Goal: Task Accomplishment & Management: Manage account settings

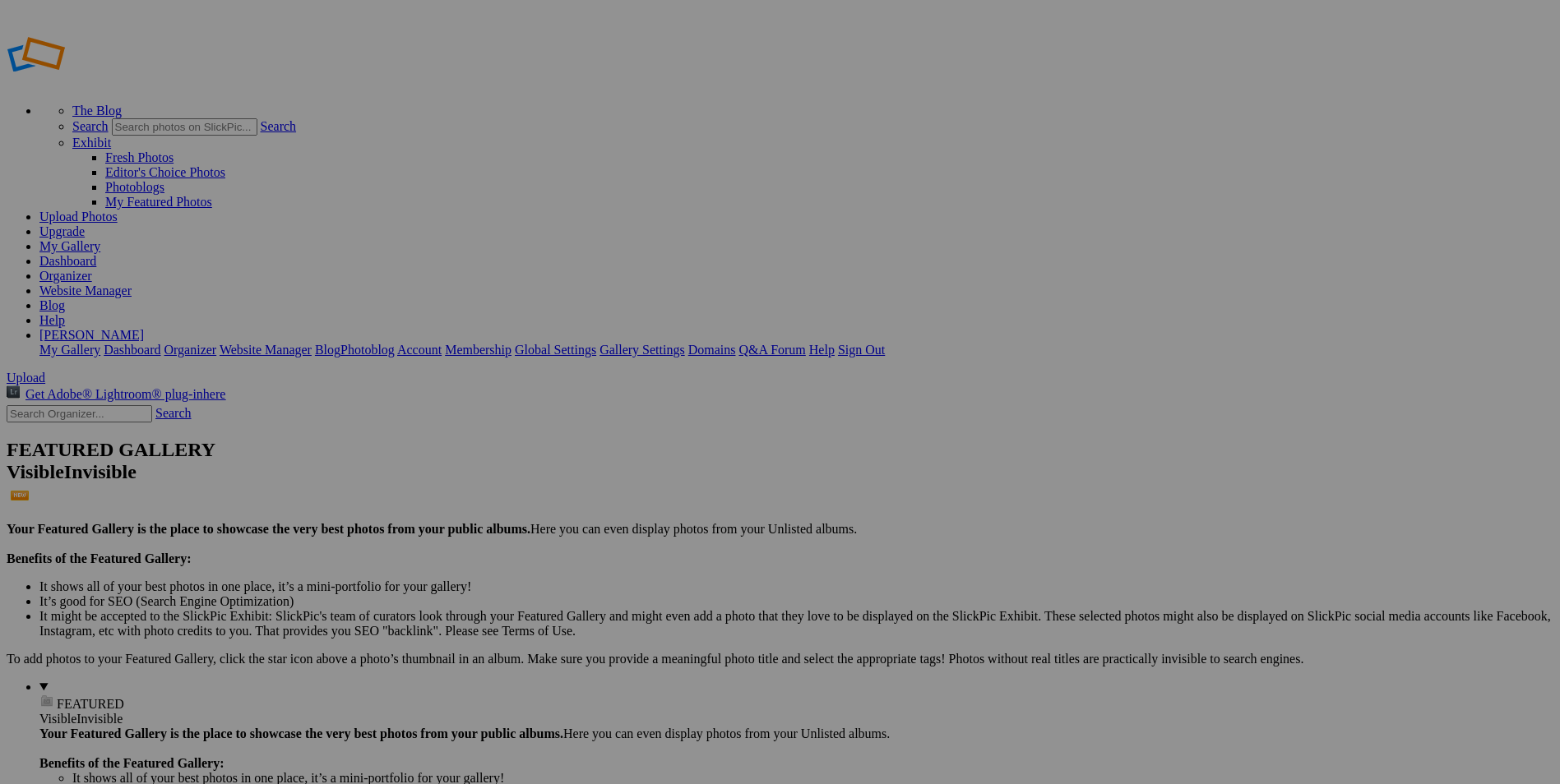
type input "Flowers from Mixed Bouquet"
click at [634, 474] on link "Create" at bounding box center [616, 481] width 35 height 14
type input "Flowers from Mixed Bouquet"
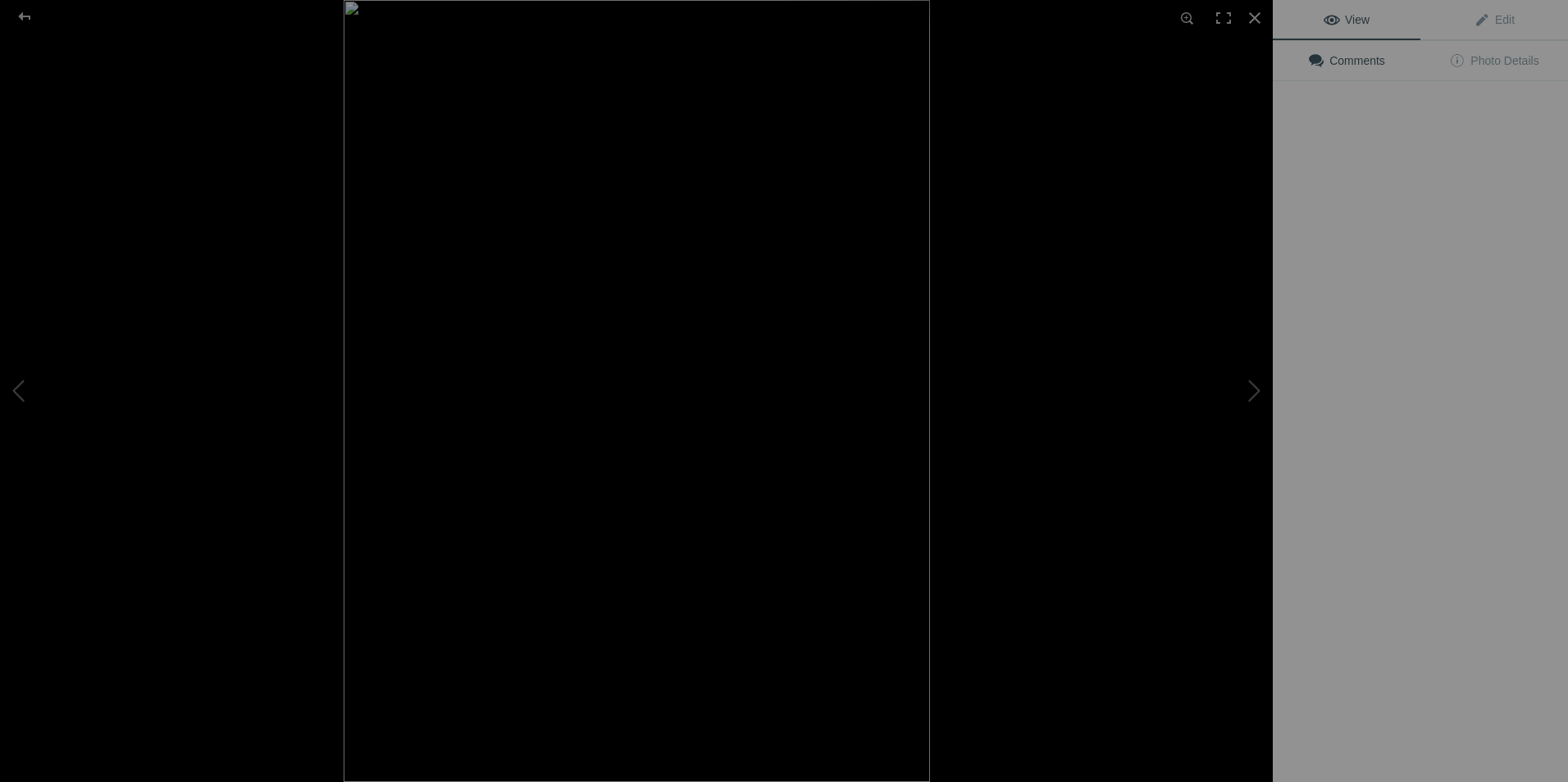
click at [465, 259] on img at bounding box center [637, 391] width 587 height 782
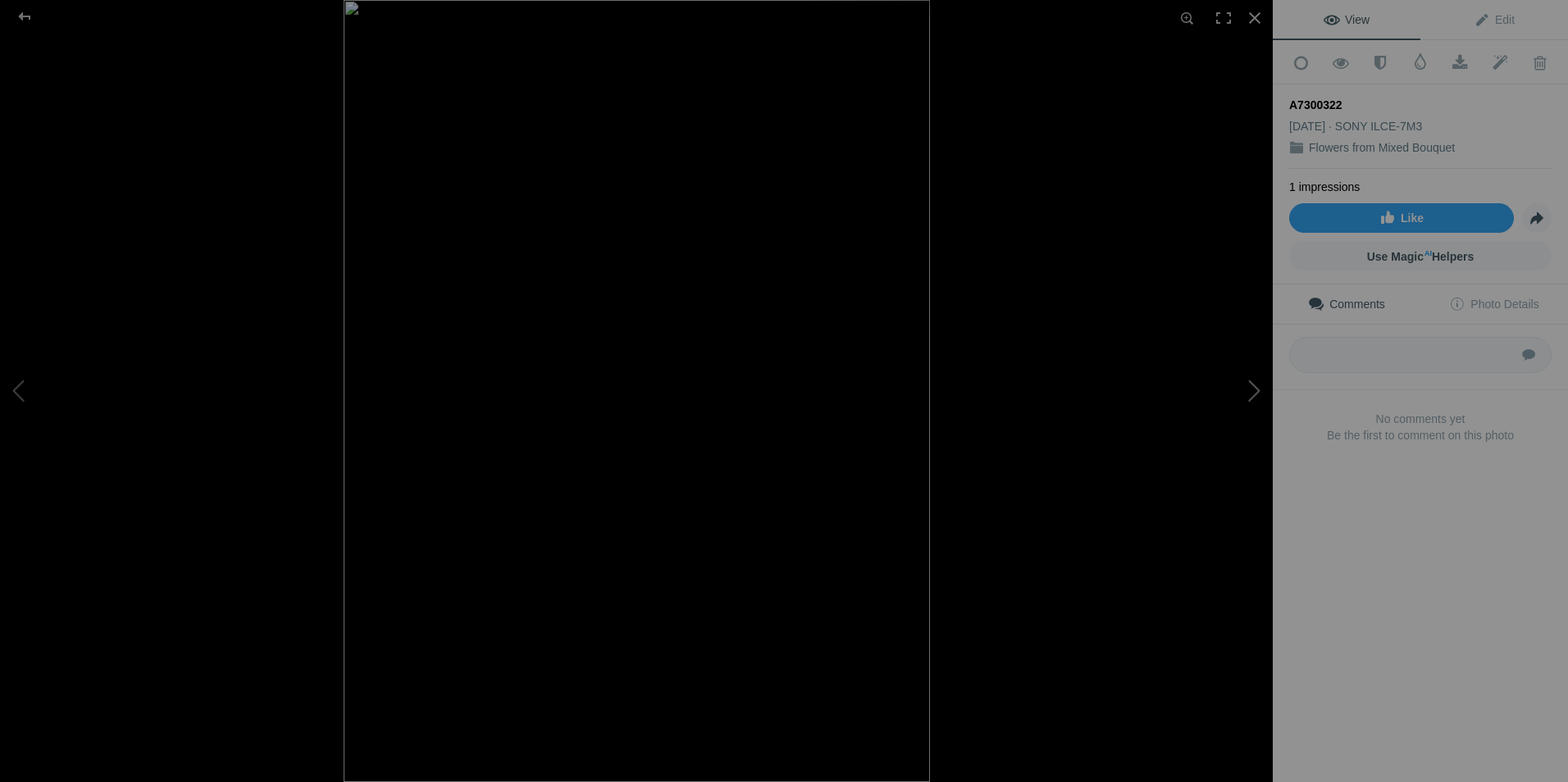
click at [1252, 387] on button at bounding box center [1211, 391] width 123 height 281
click at [1254, 388] on button at bounding box center [1211, 391] width 123 height 281
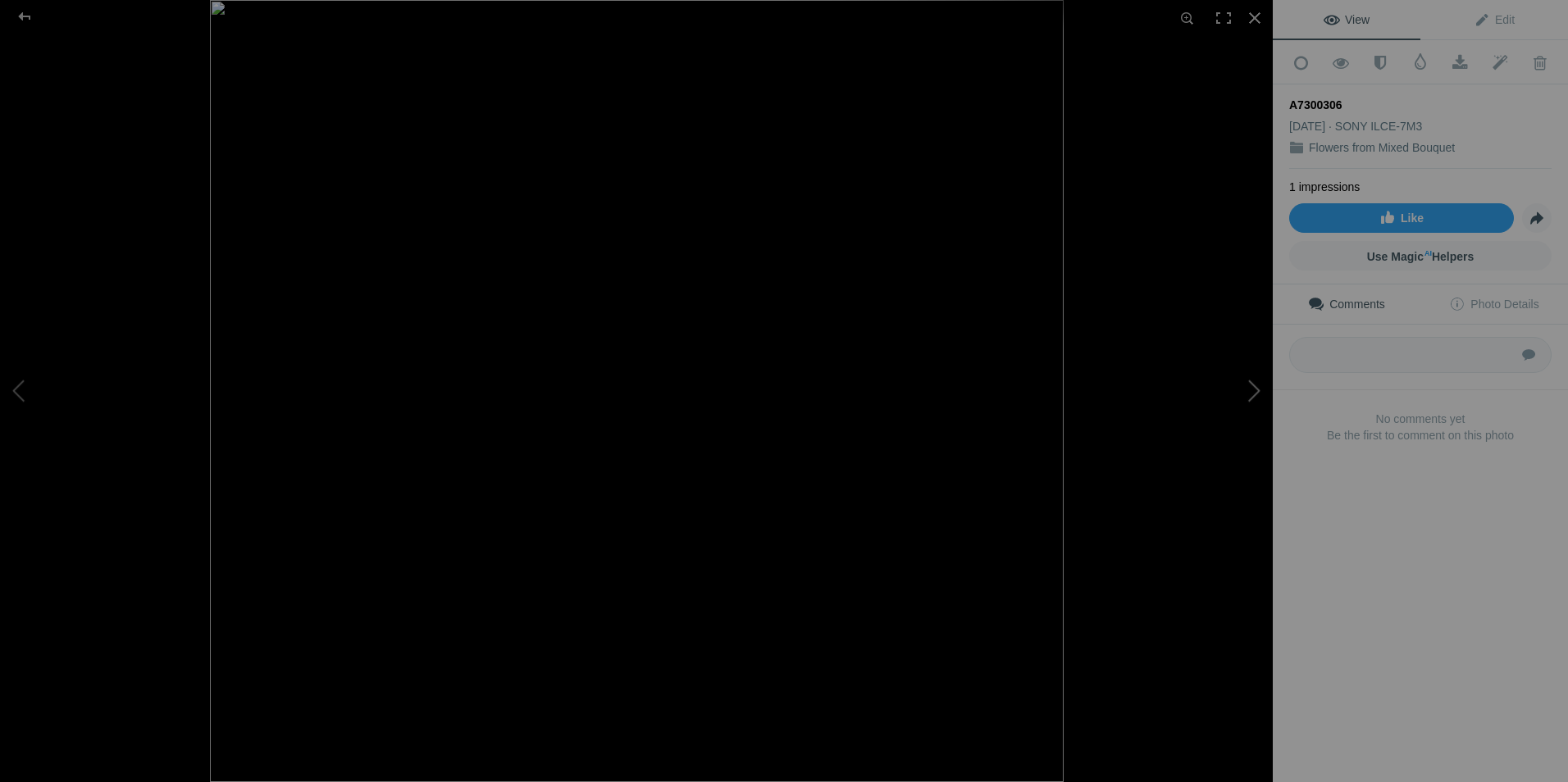
click at [1254, 387] on button at bounding box center [1211, 391] width 123 height 281
click at [14, 383] on button at bounding box center [62, 391] width 123 height 281
click at [13, 11] on div at bounding box center [24, 16] width 59 height 33
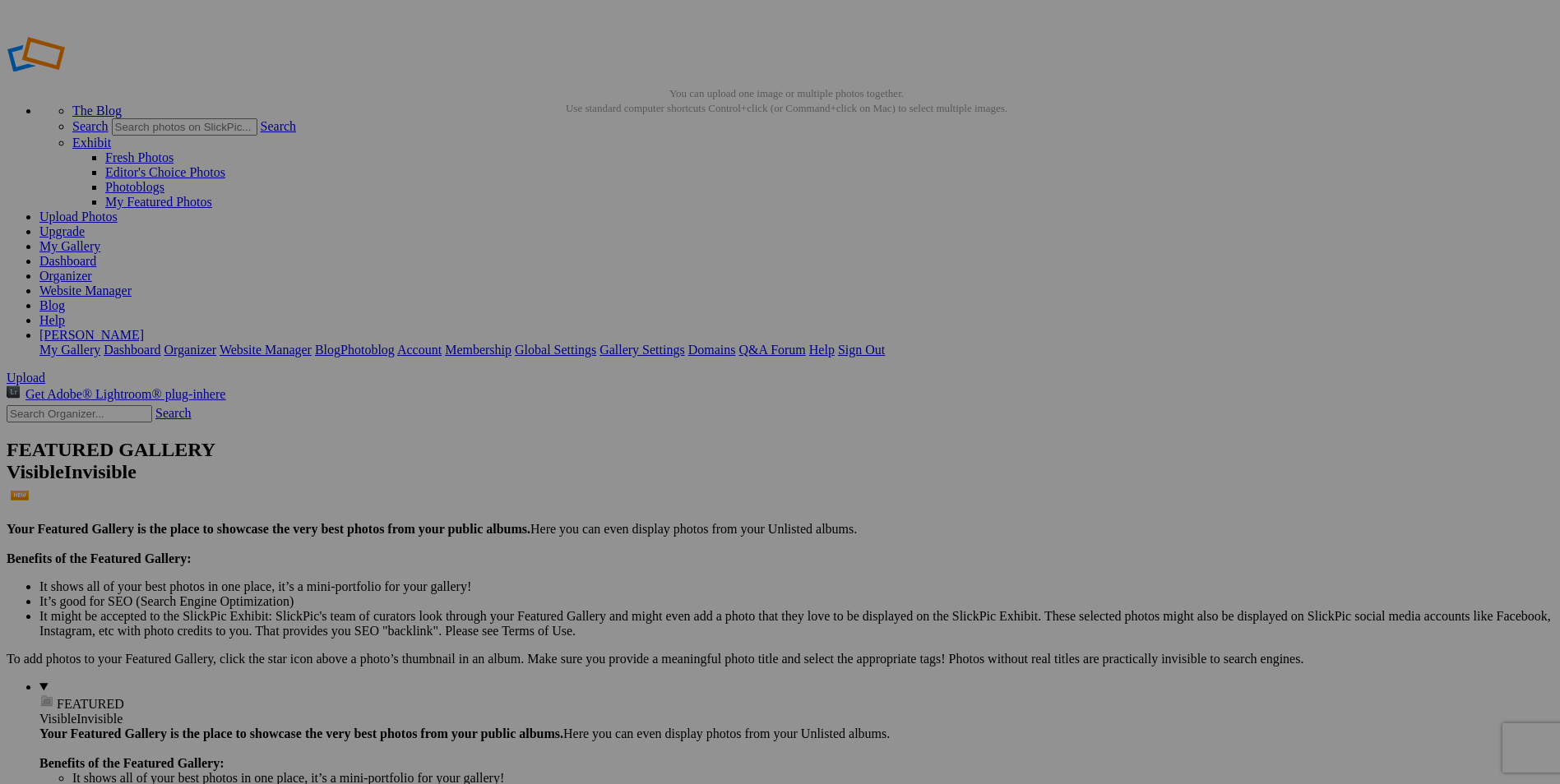
click at [92, 269] on link "Organizer" at bounding box center [66, 276] width 53 height 14
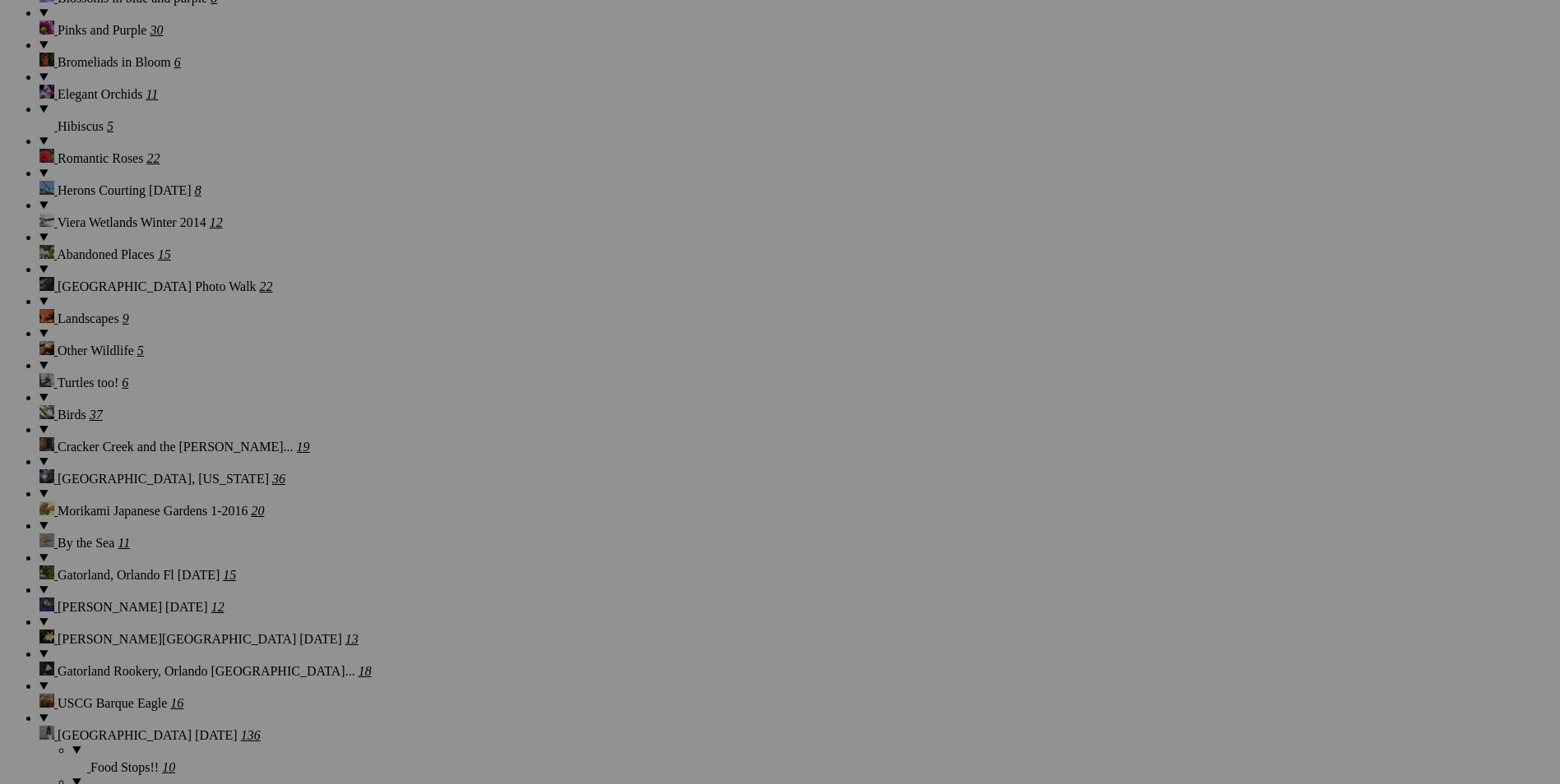
scroll to position [1480, 0]
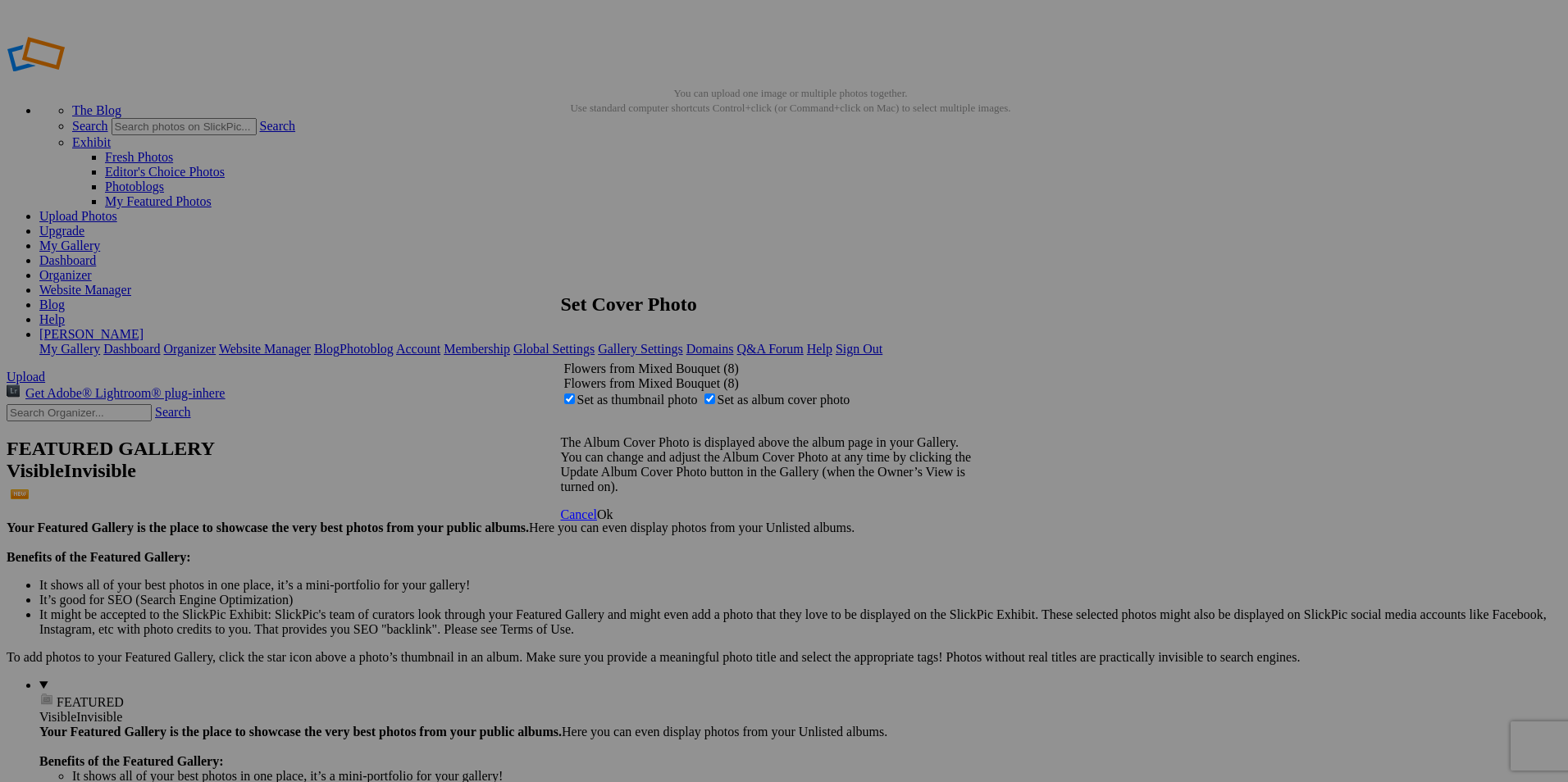
click at [614, 521] on span "Ok" at bounding box center [605, 515] width 16 height 13
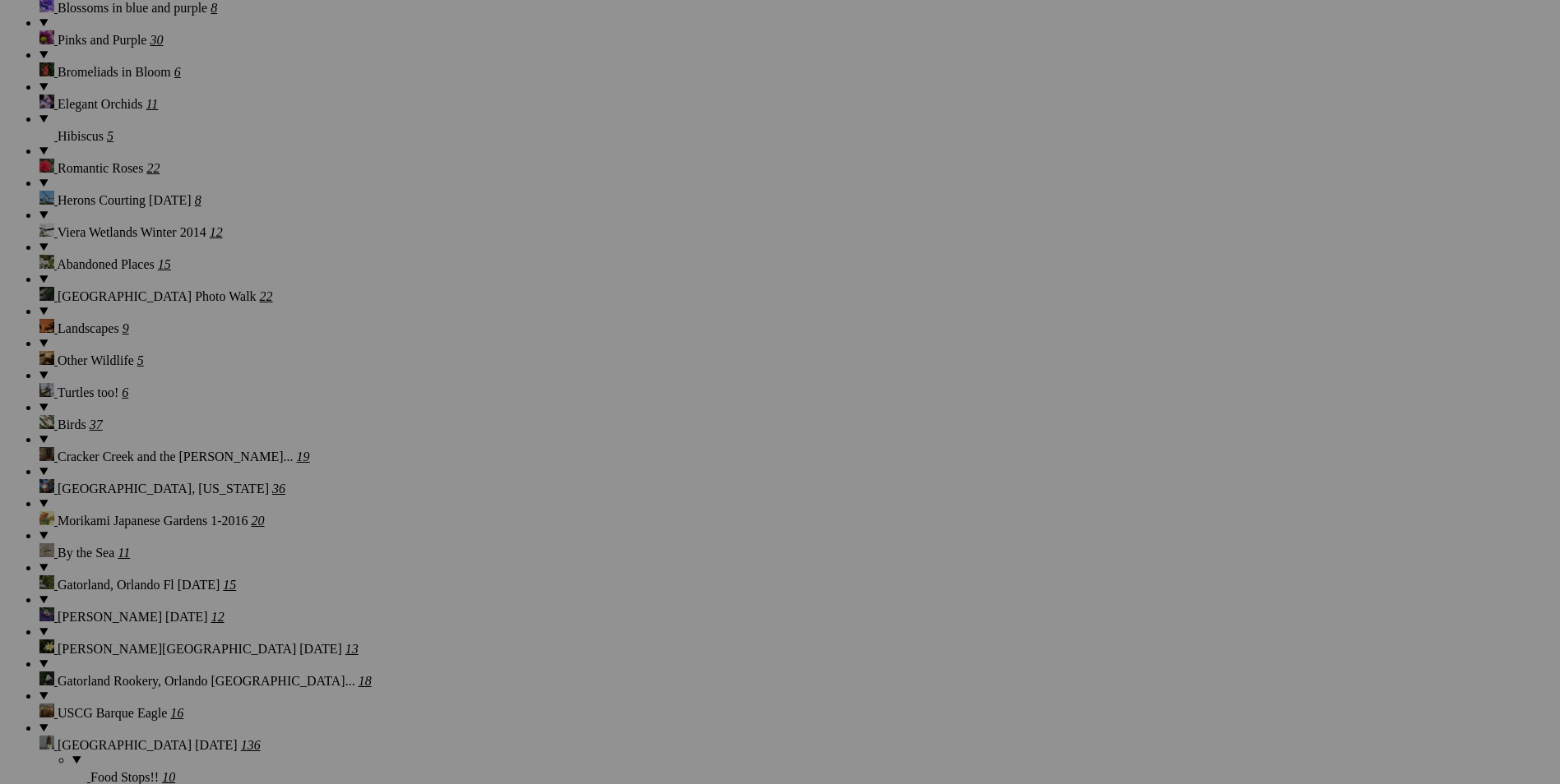
scroll to position [1644, 0]
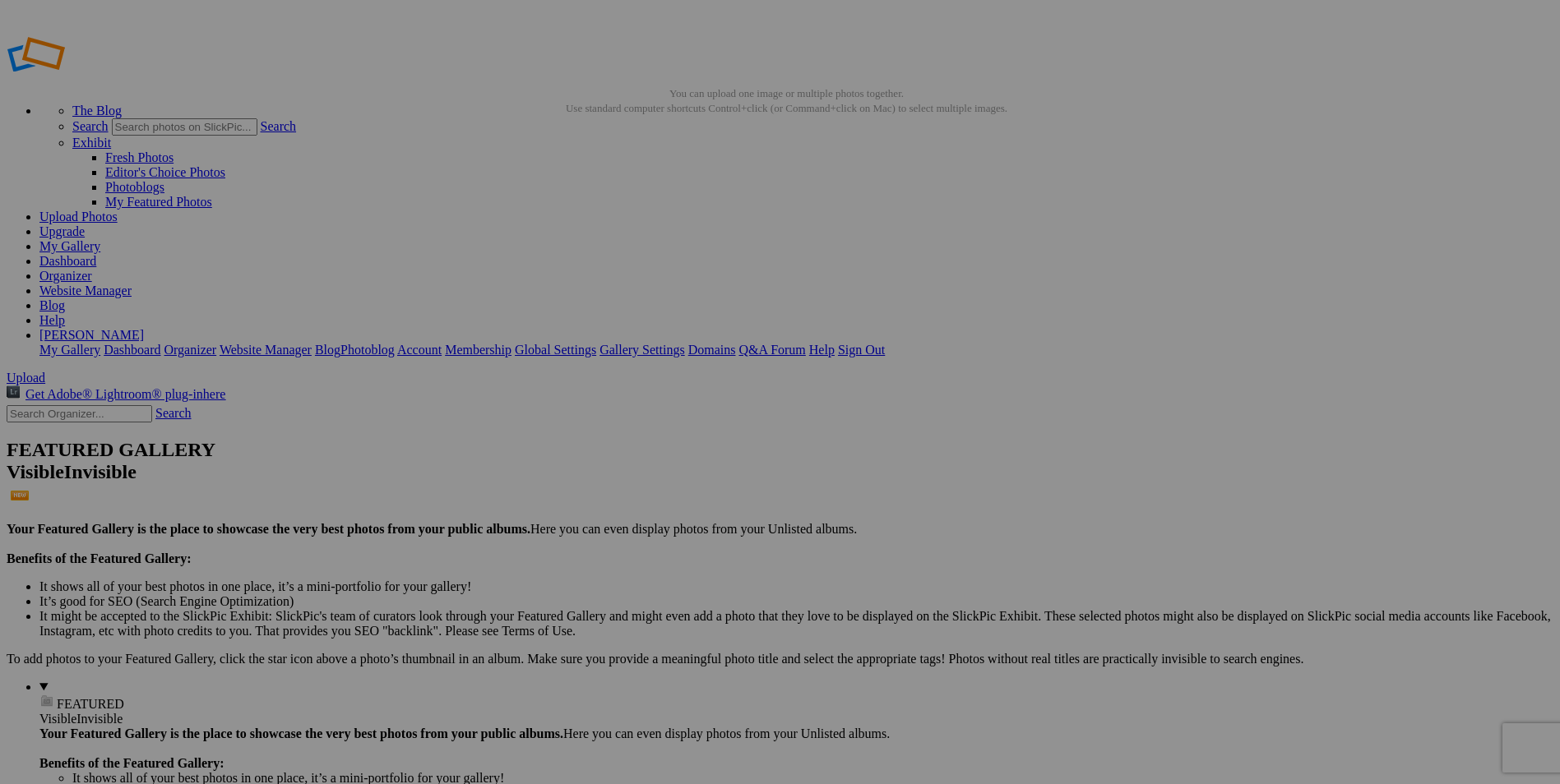
click at [645, 465] on span "Close" at bounding box center [631, 471] width 30 height 14
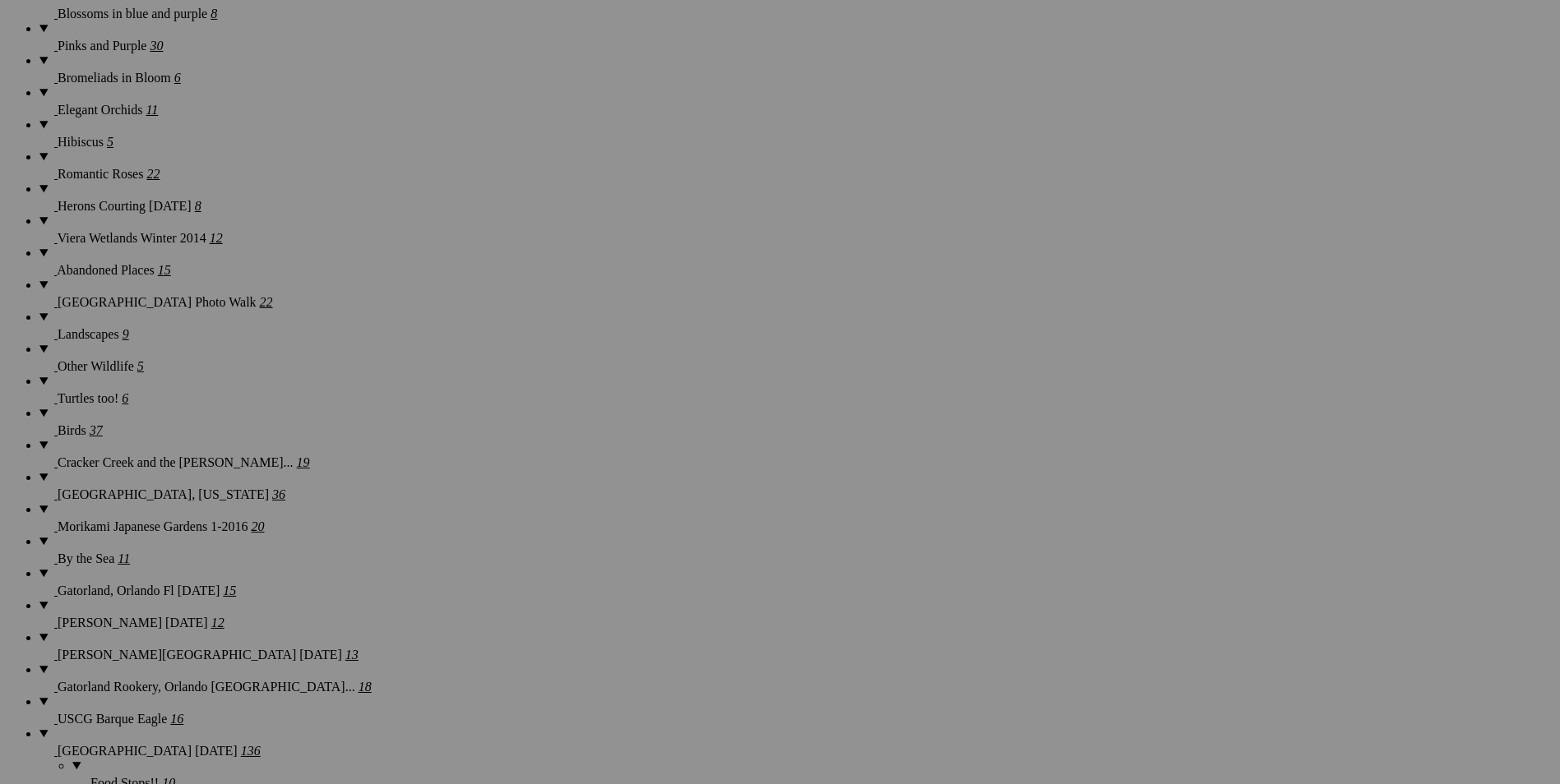
scroll to position [1480, 0]
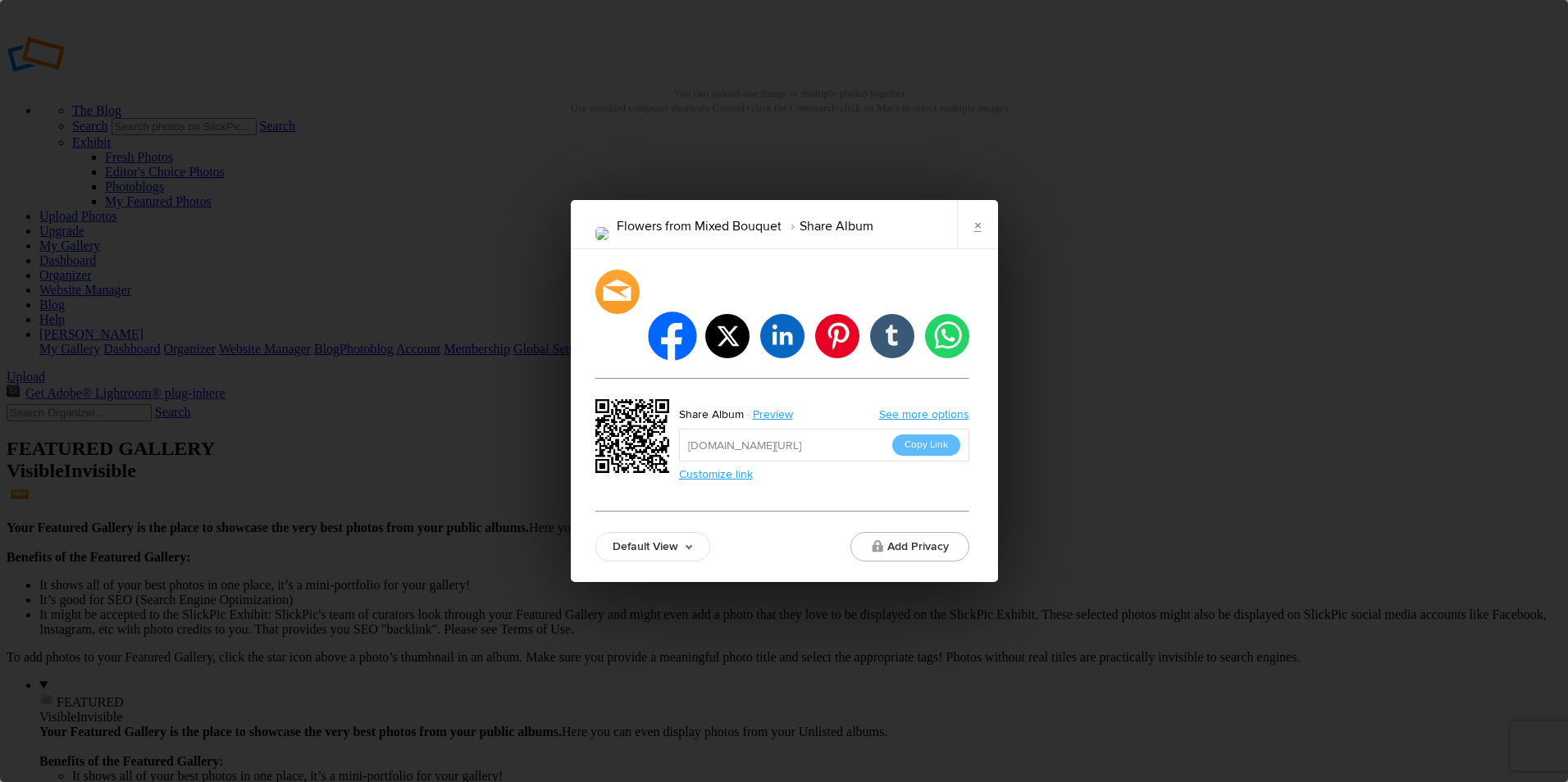
click at [677, 312] on li "facebook" at bounding box center [672, 336] width 48 height 48
click at [974, 244] on link "×" at bounding box center [977, 224] width 41 height 49
